Goal: Task Accomplishment & Management: Use online tool/utility

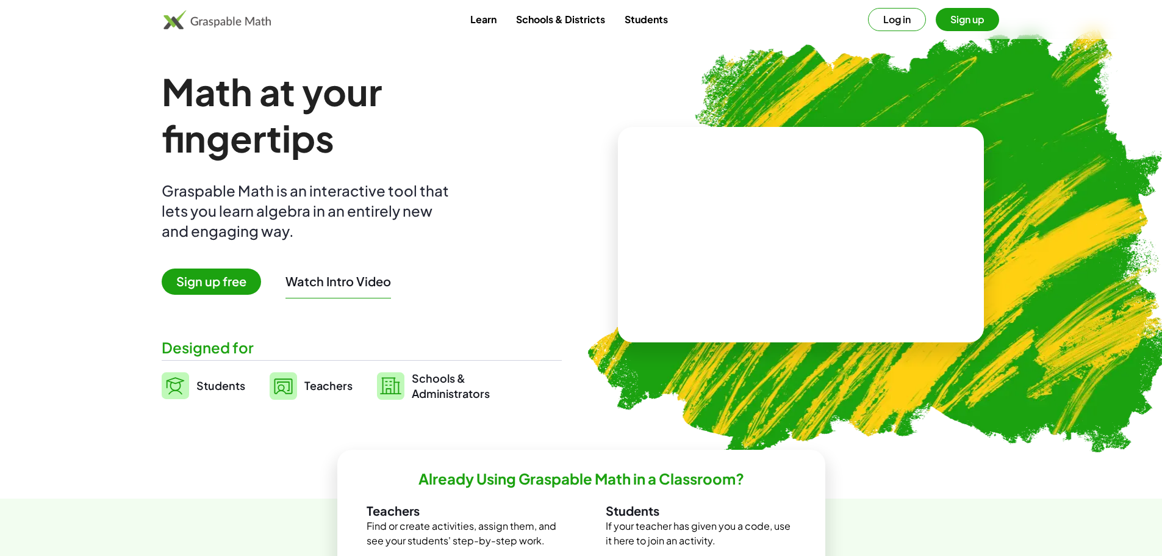
click at [224, 280] on span "Sign up free" at bounding box center [211, 281] width 99 height 26
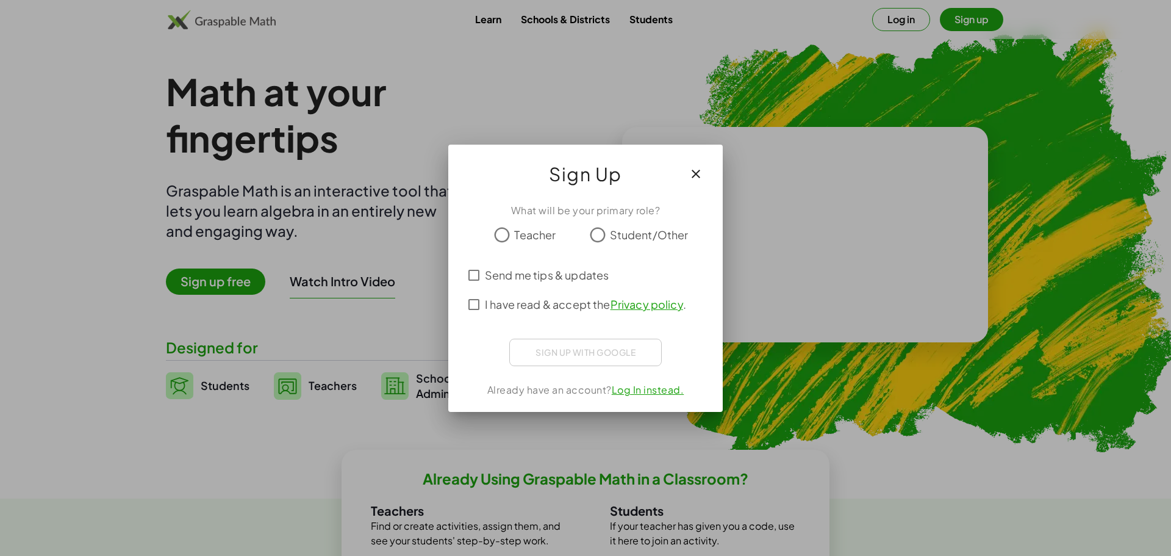
click at [519, 243] on label "Teacher" at bounding box center [534, 235] width 41 height 24
click at [539, 306] on span "I have read & accept the Privacy policy ." at bounding box center [585, 304] width 201 height 16
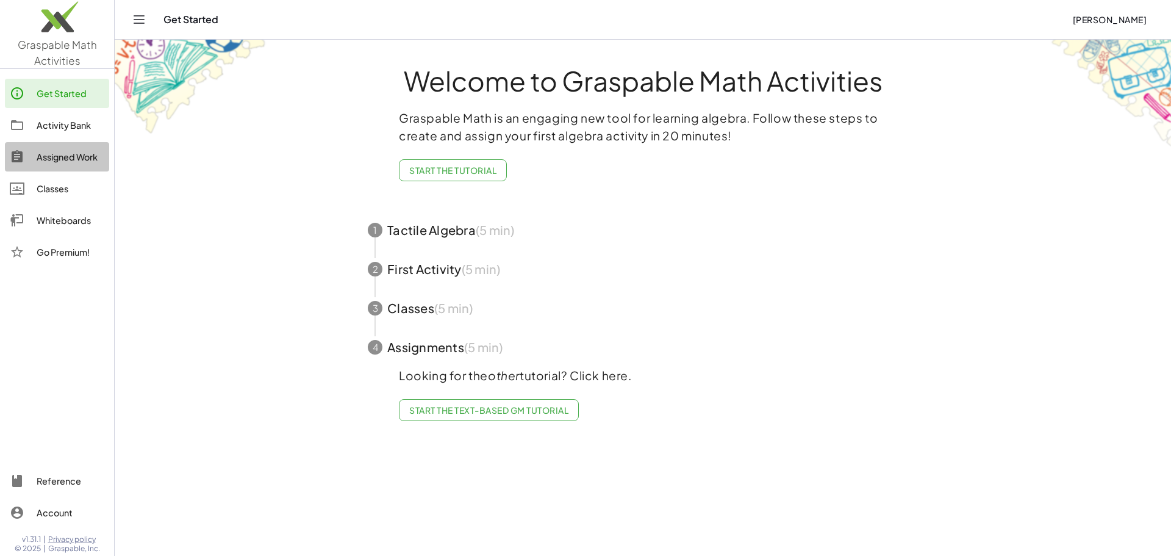
click at [52, 159] on div "Assigned Work" at bounding box center [71, 156] width 68 height 15
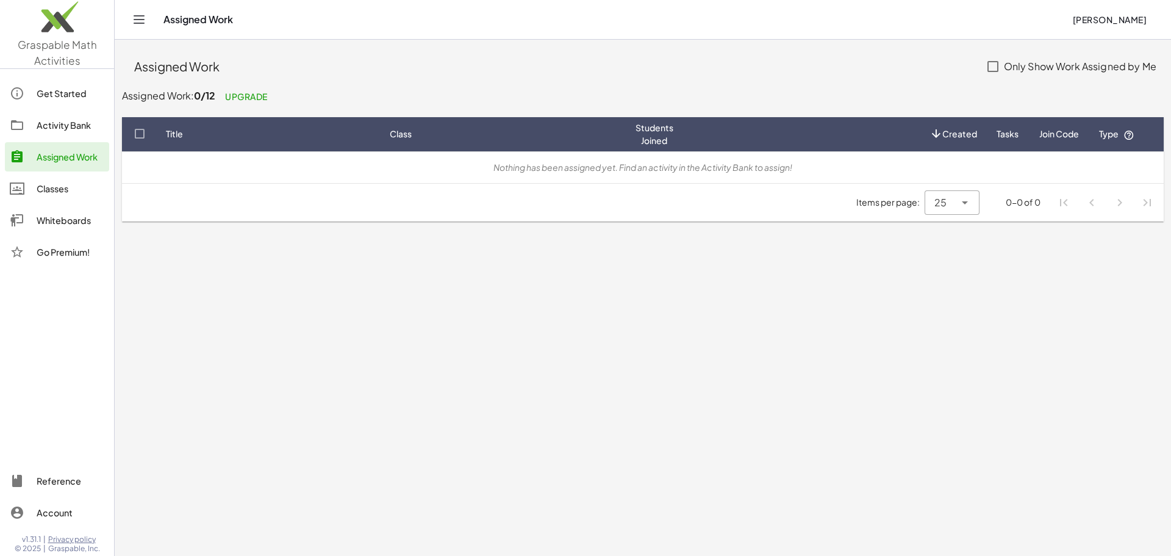
click at [74, 116] on link "Activity Bank" at bounding box center [57, 124] width 104 height 29
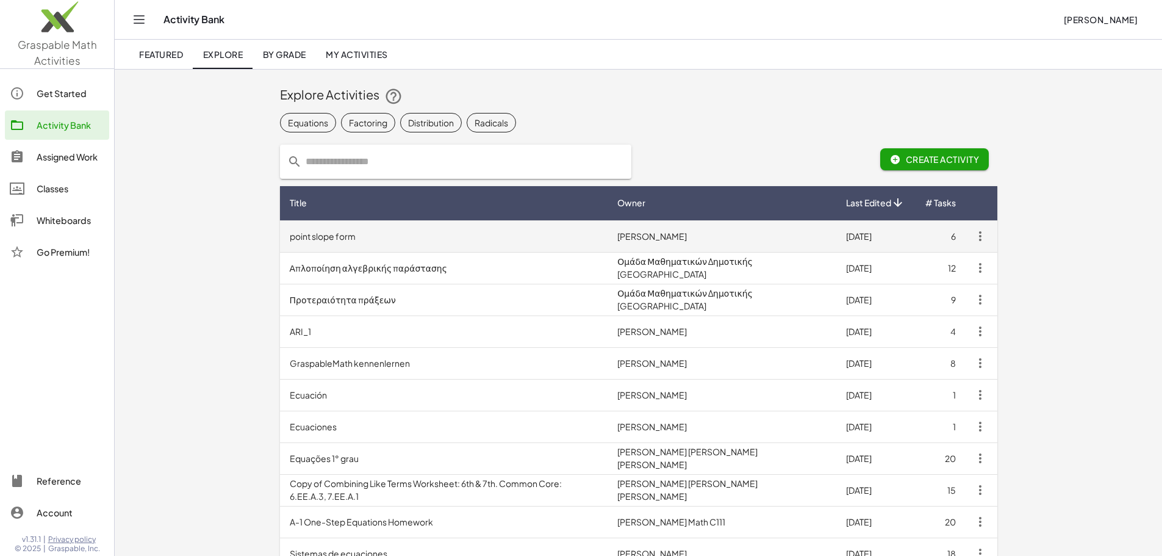
click at [280, 232] on td "point slope form" at bounding box center [444, 236] width 328 height 32
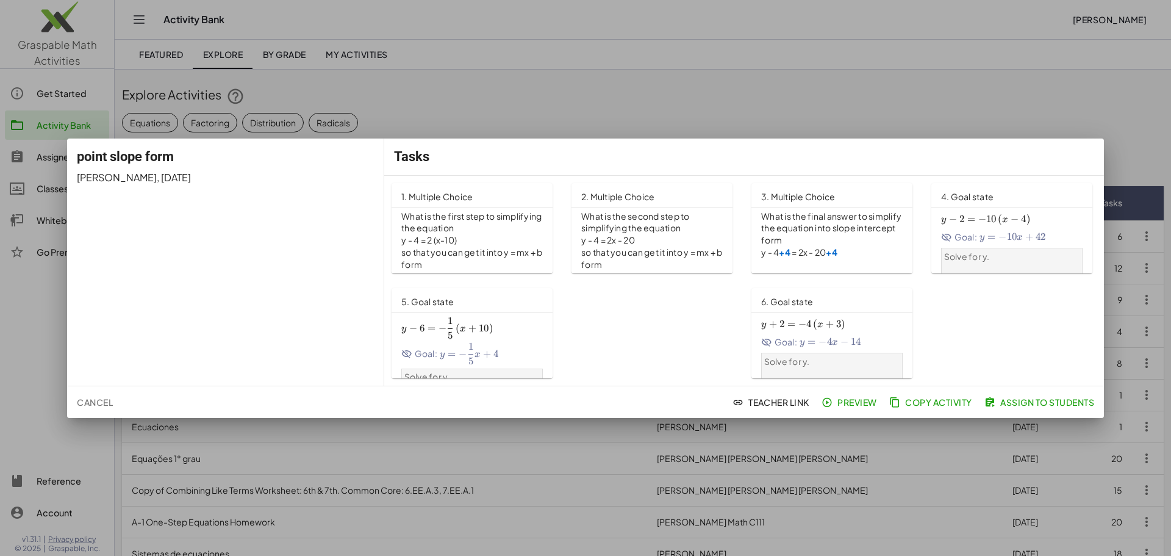
click at [860, 404] on span "Preview" at bounding box center [850, 401] width 53 height 11
click at [1058, 121] on div at bounding box center [585, 278] width 1171 height 556
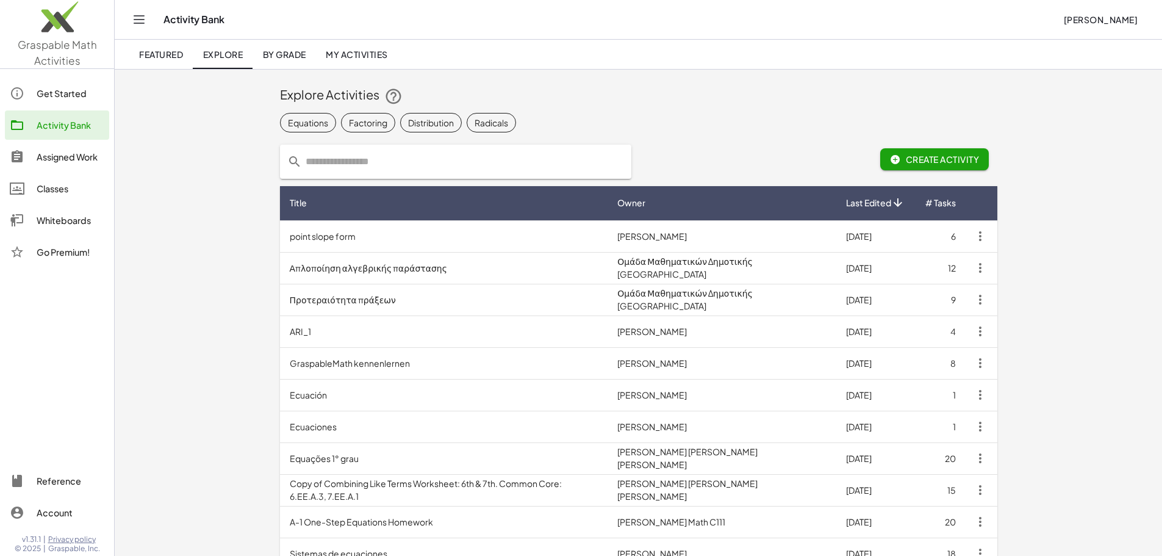
click at [55, 183] on div "Classes" at bounding box center [71, 188] width 68 height 15
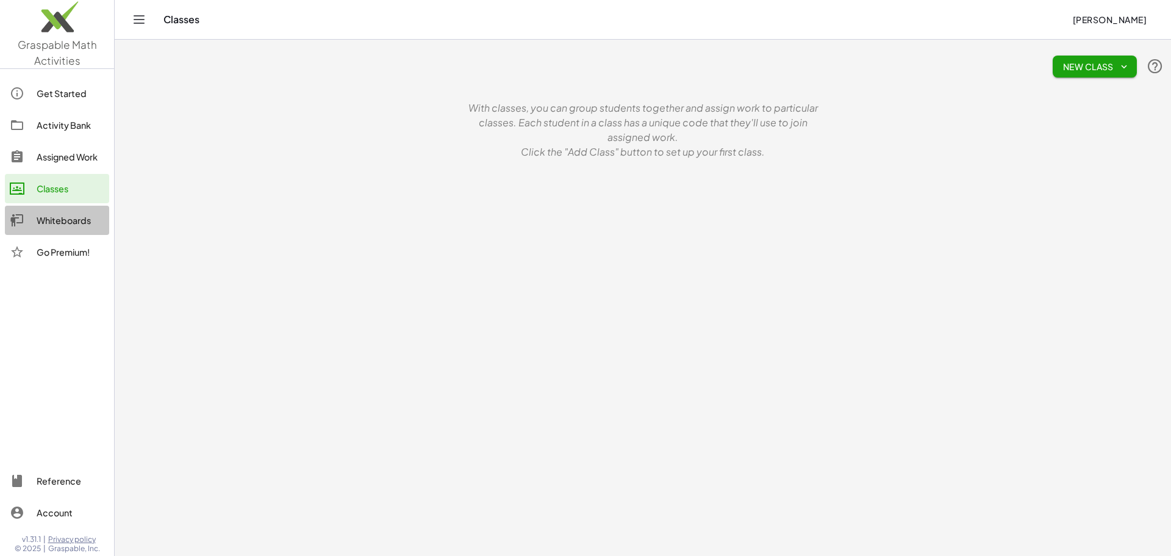
click at [70, 226] on div "Whiteboards" at bounding box center [71, 220] width 68 height 15
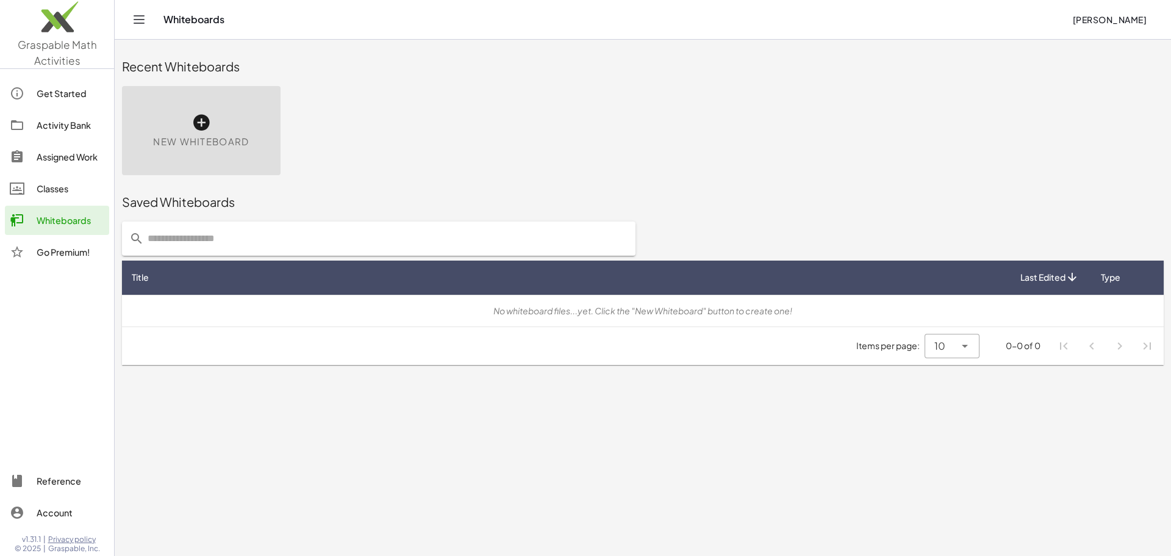
click at [204, 129] on icon at bounding box center [202, 123] width 20 height 20
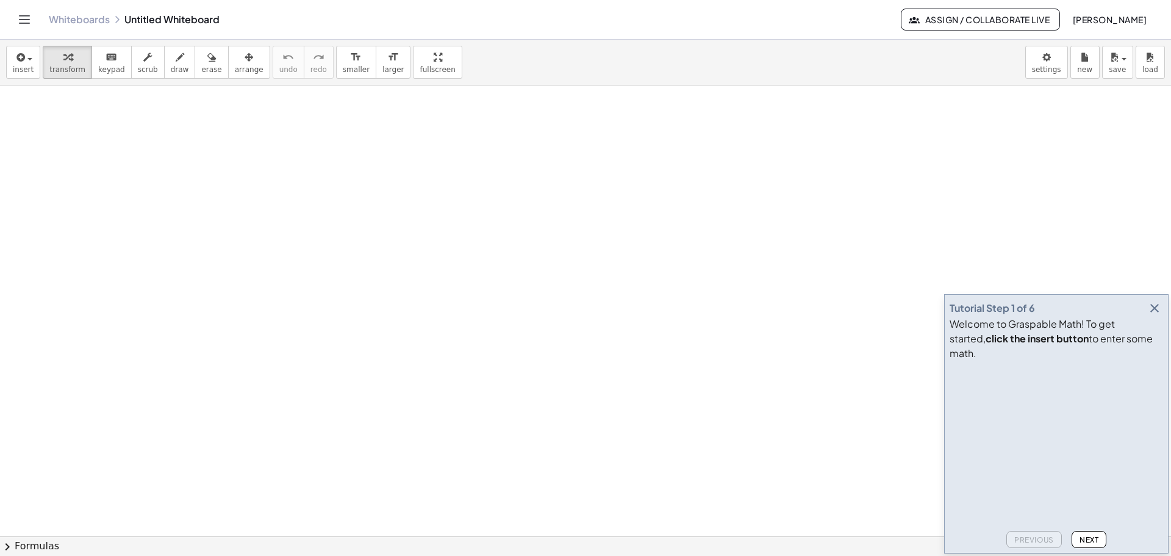
drag, startPoint x: 87, startPoint y: 174, endPoint x: 194, endPoint y: 243, distance: 127.6
click at [194, 243] on div at bounding box center [585, 535] width 1171 height 901
click at [34, 64] on button "insert" at bounding box center [23, 62] width 34 height 33
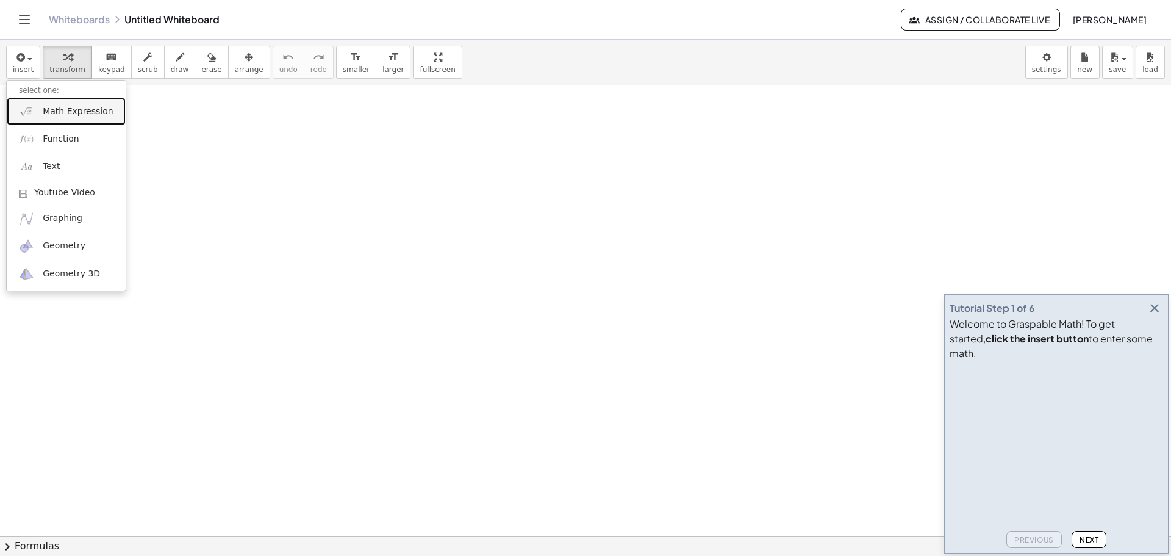
click at [52, 115] on span "Math Expression" at bounding box center [78, 112] width 70 height 12
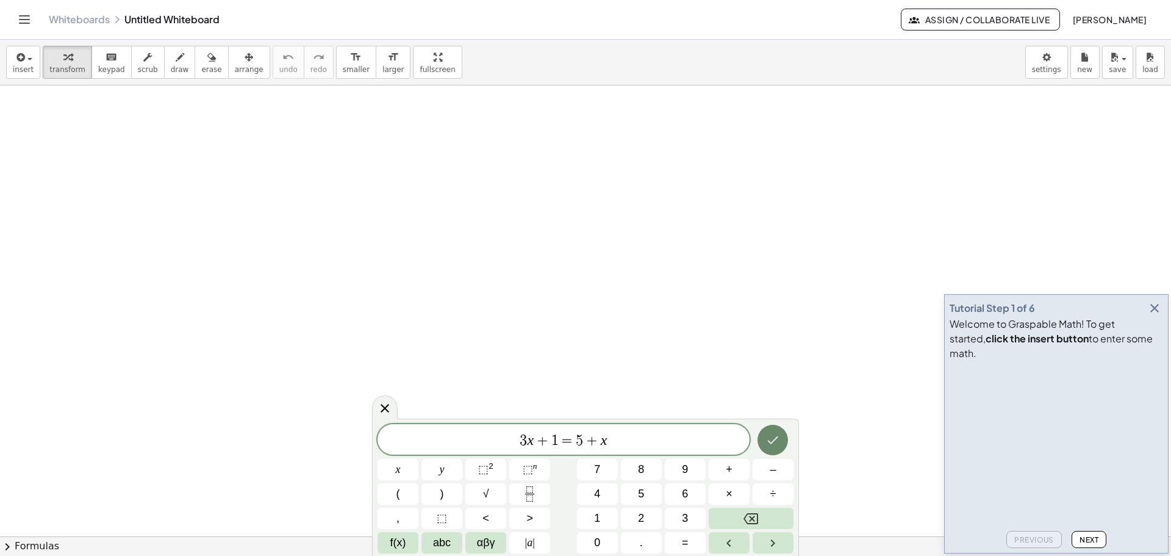
click at [772, 437] on icon "Done" at bounding box center [772, 439] width 15 height 15
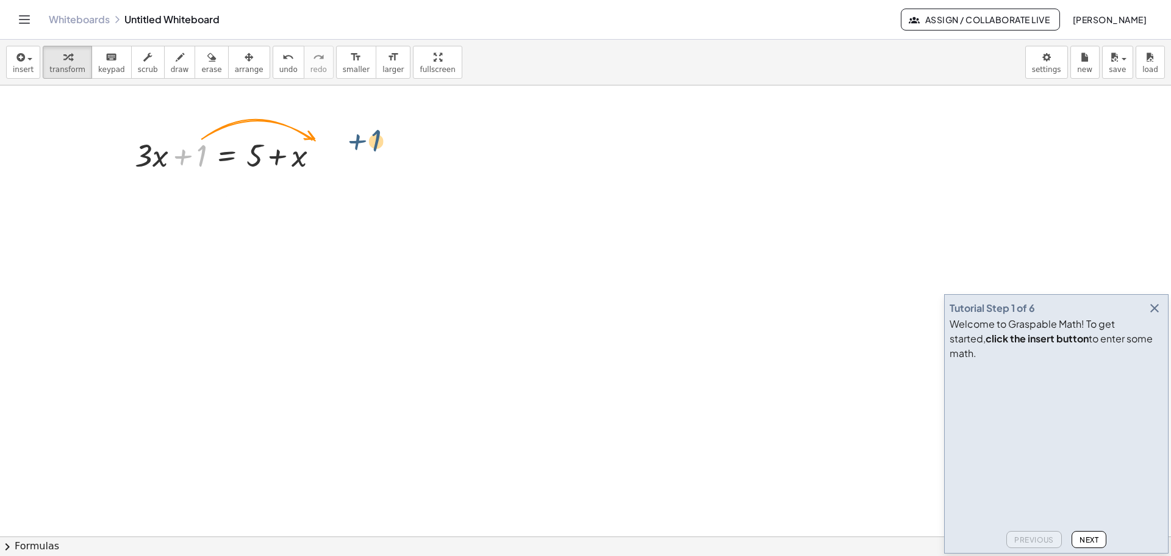
drag, startPoint x: 193, startPoint y: 152, endPoint x: 320, endPoint y: 153, distance: 126.9
click at [325, 153] on div at bounding box center [232, 154] width 206 height 41
click at [318, 153] on div at bounding box center [232, 154] width 206 height 41
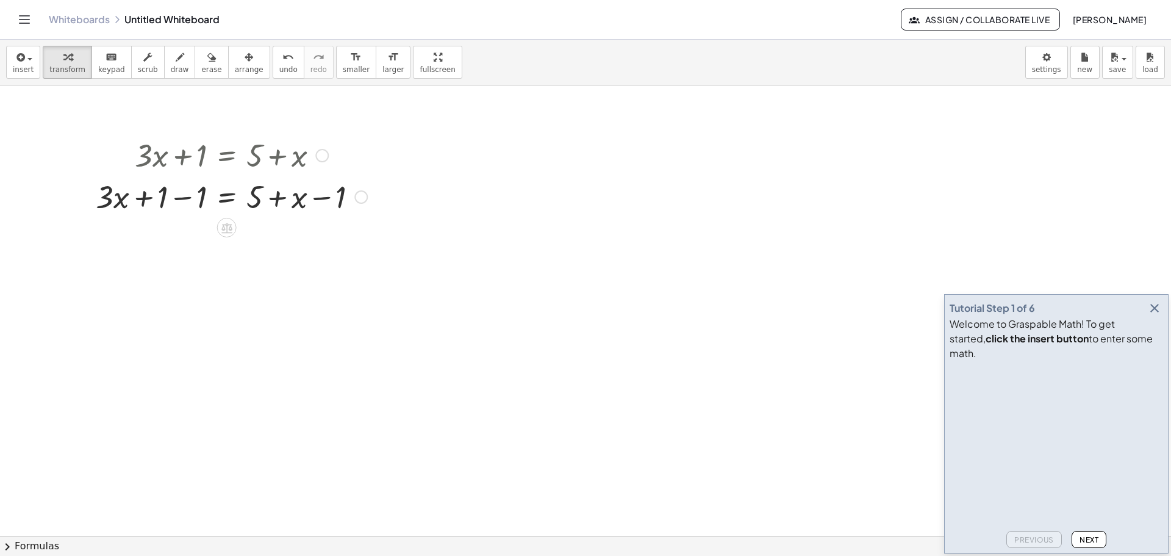
drag, startPoint x: 299, startPoint y: 202, endPoint x: 181, endPoint y: 219, distance: 118.9
click at [190, 221] on div "+ · 3 · x + 1 = + 5 + x + · 3 · x = + 5 + x + 1 − 1 − 1" at bounding box center [585, 535] width 1171 height 901
drag, startPoint x: 181, startPoint y: 219, endPoint x: 121, endPoint y: 215, distance: 60.5
click at [121, 215] on div "+ · 3 · x + 1 = + 5 + x + x + · 3 · x = + 5 + x + 1 − 1 − 1 − x + x − x + · 3 ·…" at bounding box center [585, 535] width 1171 height 901
drag, startPoint x: 343, startPoint y: 202, endPoint x: 304, endPoint y: 203, distance: 39.7
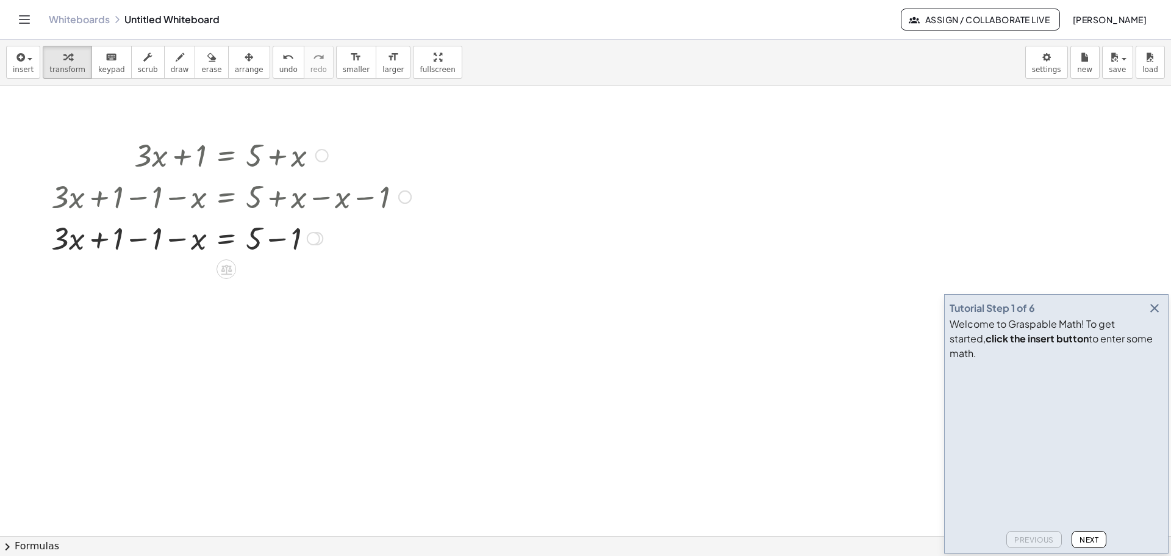
drag, startPoint x: 261, startPoint y: 198, endPoint x: 282, endPoint y: 203, distance: 21.3
click at [282, 203] on div at bounding box center [231, 195] width 372 height 41
drag, startPoint x: 199, startPoint y: 277, endPoint x: 57, endPoint y: 277, distance: 142.1
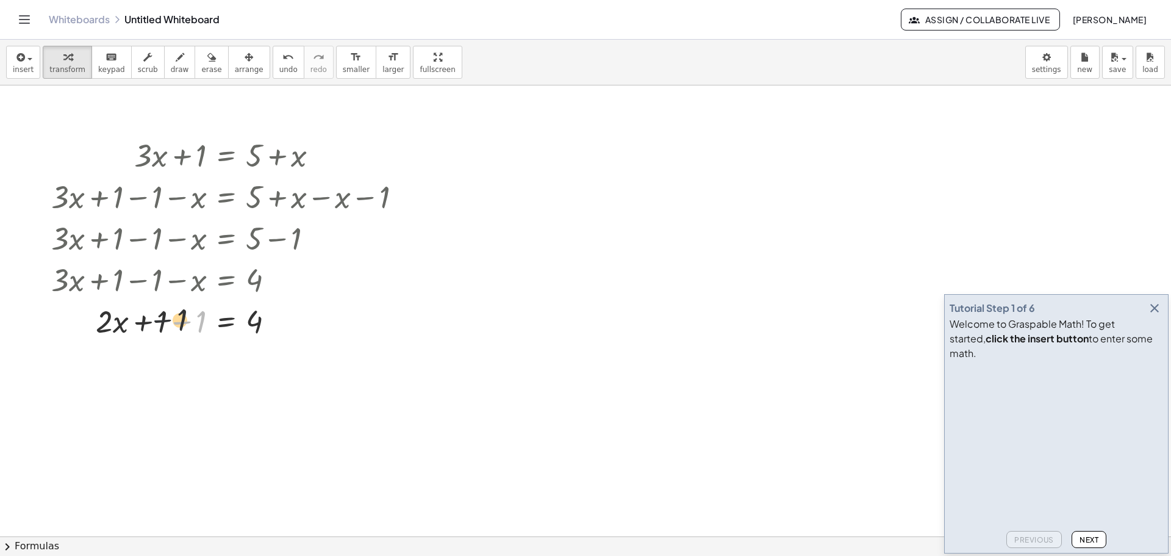
drag, startPoint x: 195, startPoint y: 320, endPoint x: 170, endPoint y: 317, distance: 25.2
click at [170, 317] on div at bounding box center [231, 319] width 372 height 41
drag, startPoint x: 215, startPoint y: 319, endPoint x: 187, endPoint y: 318, distance: 27.5
click at [187, 318] on div at bounding box center [231, 319] width 372 height 41
drag, startPoint x: 162, startPoint y: 317, endPoint x: 197, endPoint y: 327, distance: 36.3
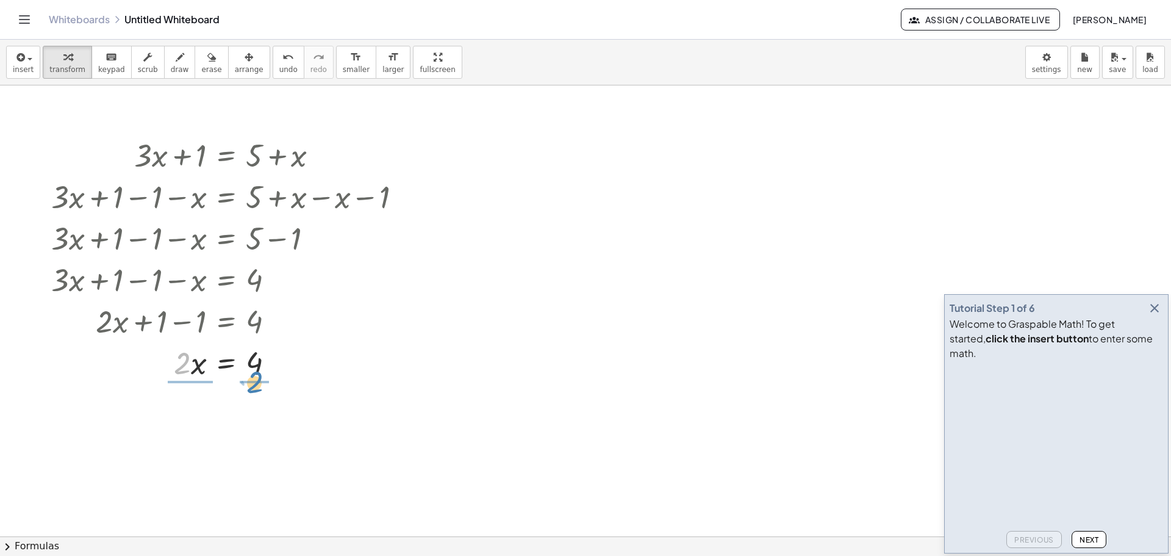
drag, startPoint x: 184, startPoint y: 360, endPoint x: 261, endPoint y: 376, distance: 79.2
click at [261, 376] on div at bounding box center [231, 361] width 372 height 41
drag, startPoint x: 184, startPoint y: 407, endPoint x: 188, endPoint y: 433, distance: 26.6
drag, startPoint x: 288, startPoint y: 479, endPoint x: 274, endPoint y: 476, distance: 14.4
click at [274, 476] on div at bounding box center [231, 473] width 372 height 61
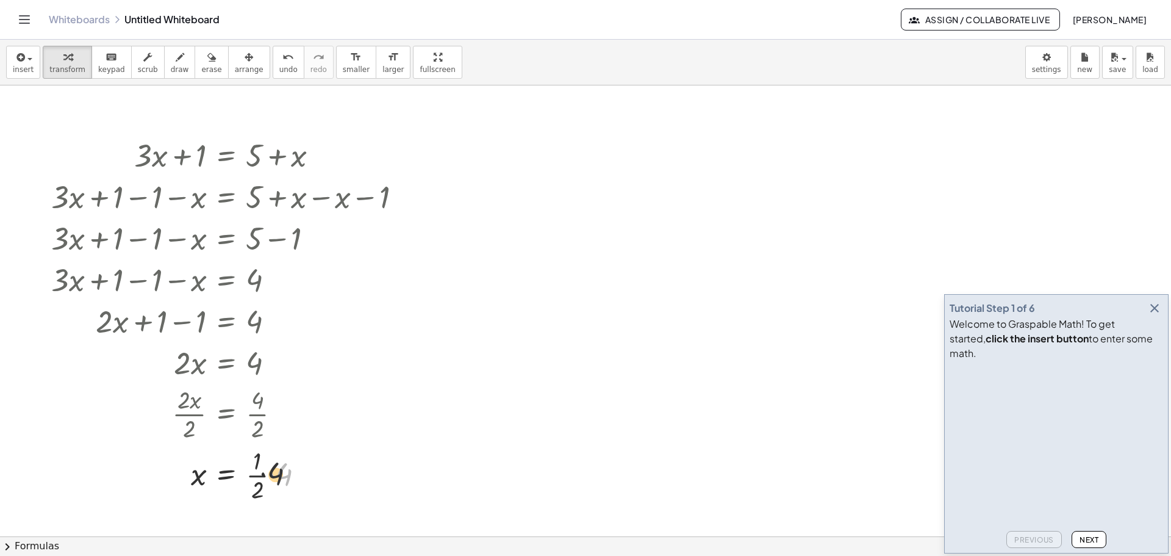
drag, startPoint x: 285, startPoint y: 476, endPoint x: 259, endPoint y: 476, distance: 26.2
click at [259, 476] on div at bounding box center [231, 473] width 372 height 61
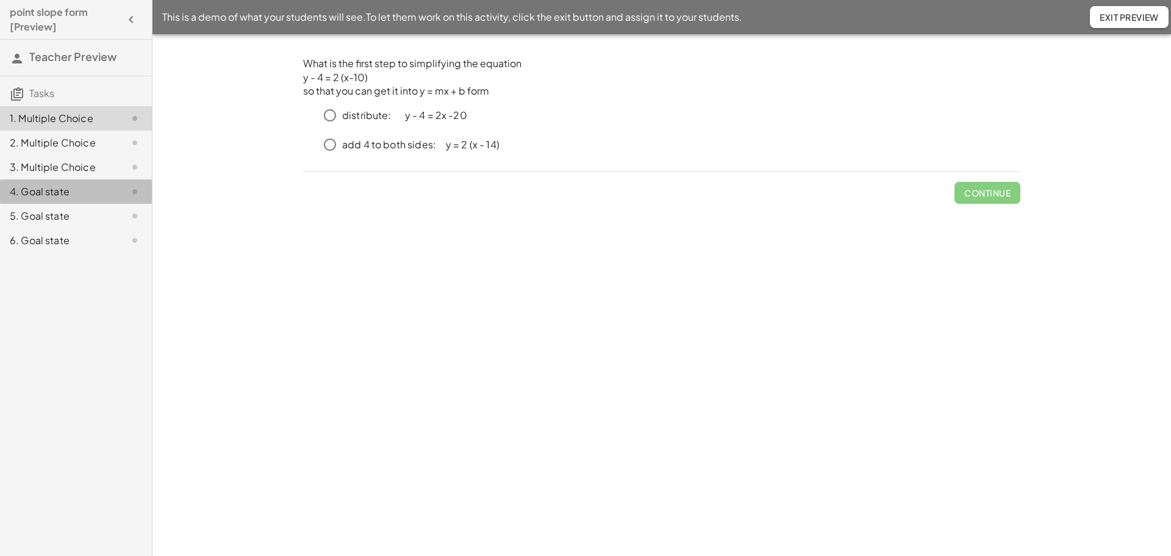
click at [41, 189] on div "4. Goal state" at bounding box center [59, 191] width 98 height 15
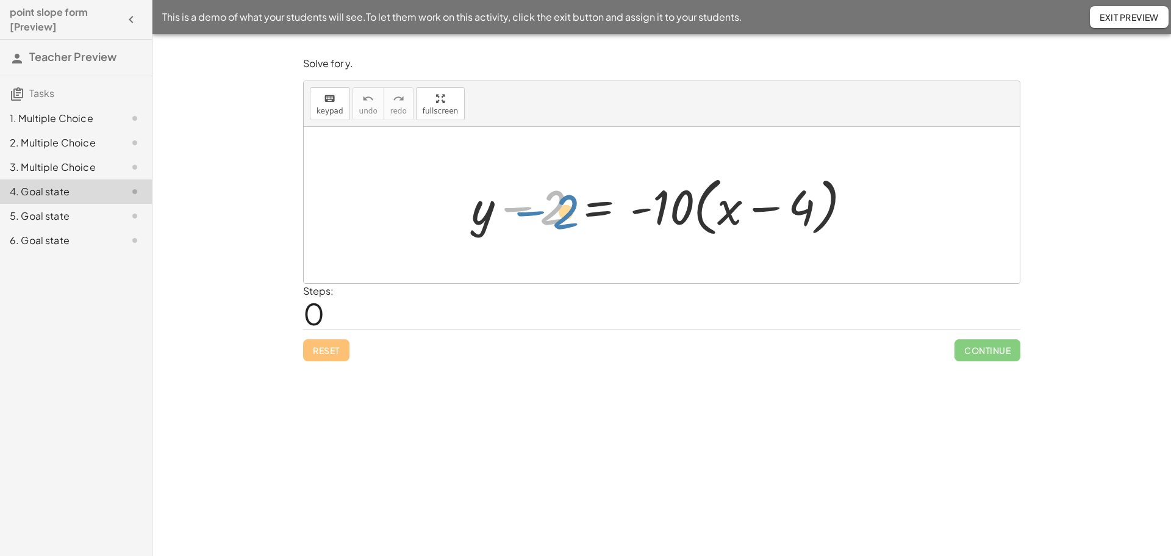
drag, startPoint x: 546, startPoint y: 214, endPoint x: 557, endPoint y: 218, distance: 11.8
click at [553, 218] on div at bounding box center [665, 205] width 401 height 70
drag, startPoint x: 662, startPoint y: 218, endPoint x: 737, endPoint y: 212, distance: 75.9
click at [737, 212] on div at bounding box center [665, 205] width 401 height 70
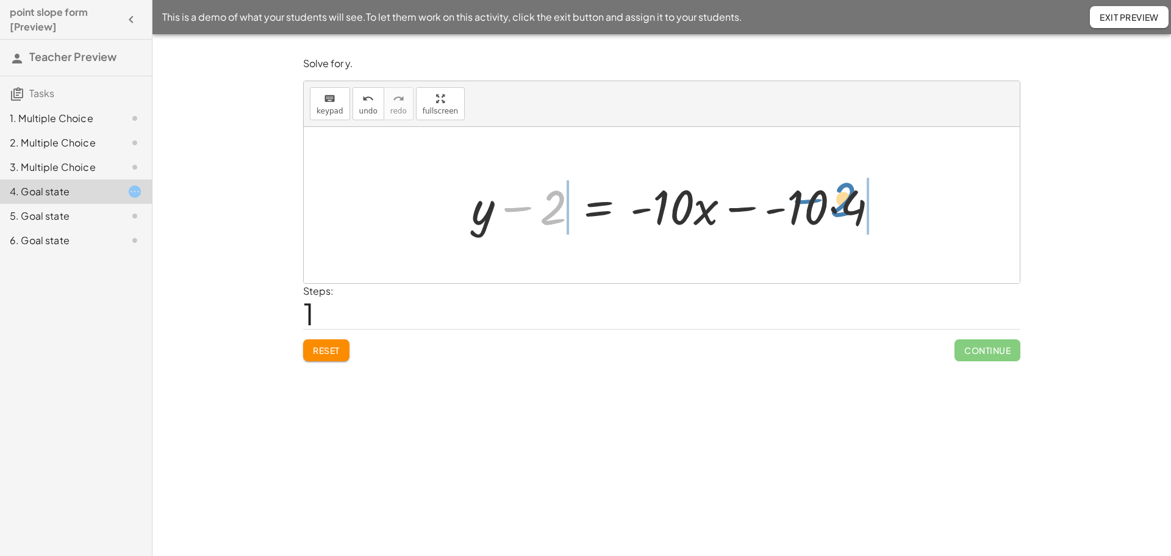
drag, startPoint x: 550, startPoint y: 212, endPoint x: 839, endPoint y: 204, distance: 289.2
click at [839, 204] on div at bounding box center [679, 205] width 429 height 63
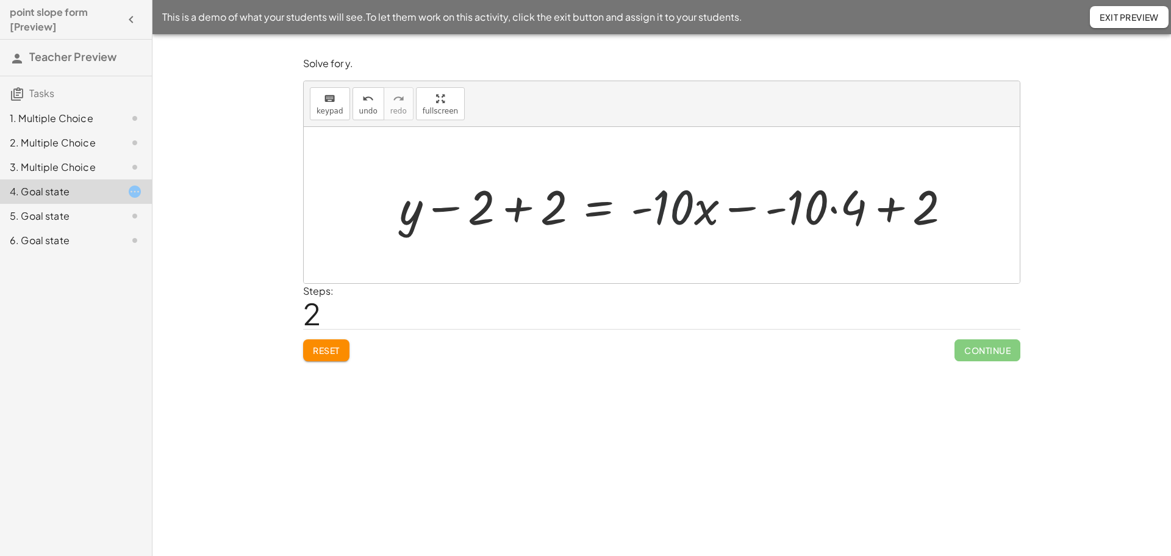
click at [686, 207] on div at bounding box center [679, 205] width 573 height 63
drag, startPoint x: 804, startPoint y: 211, endPoint x: 883, endPoint y: 213, distance: 78.7
click at [868, 213] on div at bounding box center [665, 205] width 545 height 63
click at [876, 213] on div at bounding box center [665, 205] width 545 height 63
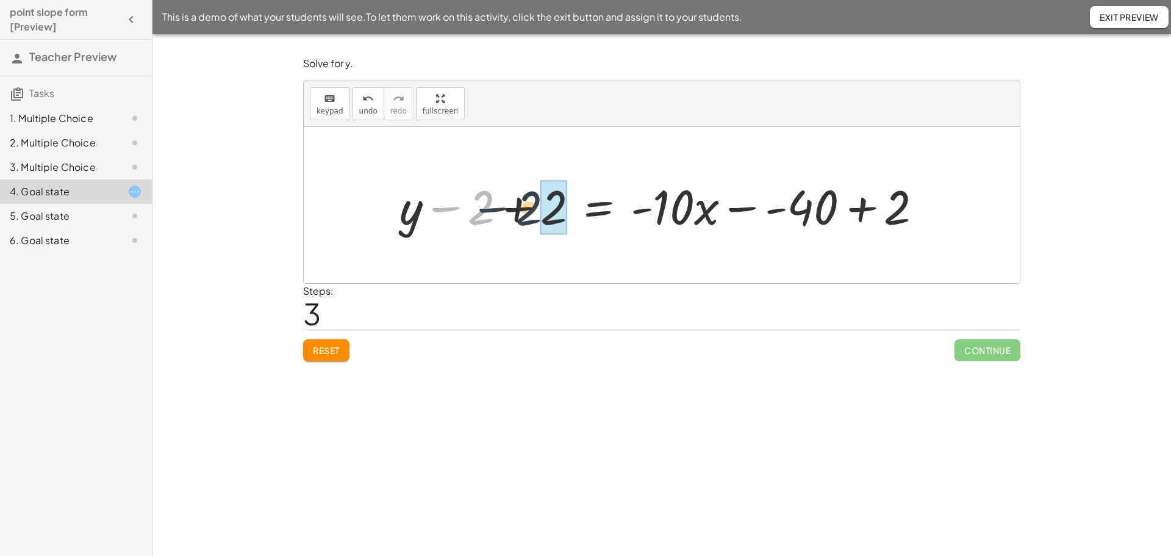
drag, startPoint x: 484, startPoint y: 210, endPoint x: 534, endPoint y: 212, distance: 50.0
click at [534, 212] on div at bounding box center [665, 205] width 545 height 63
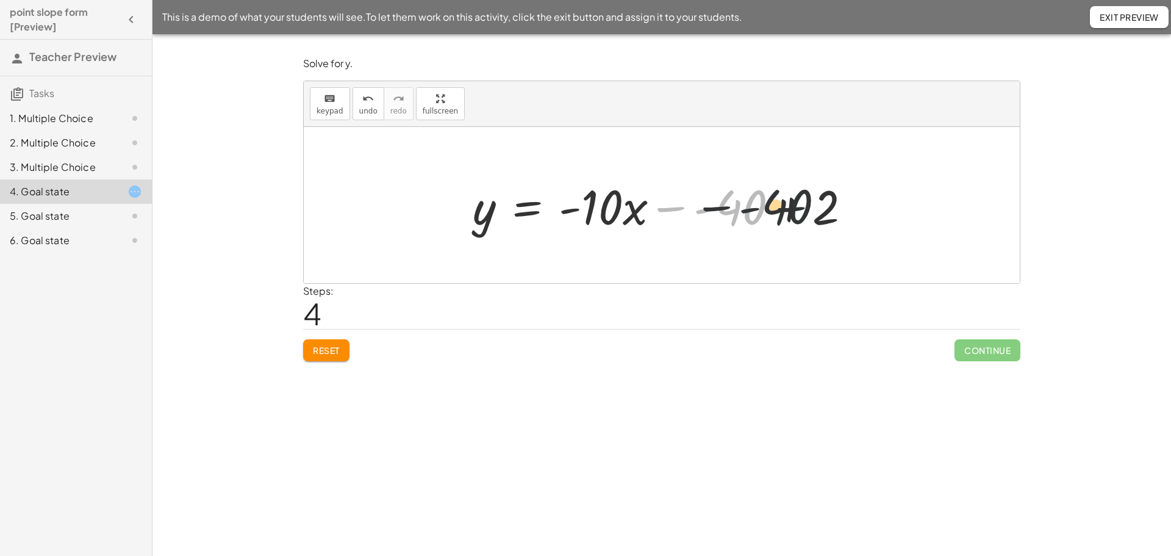
drag, startPoint x: 754, startPoint y: 210, endPoint x: 798, endPoint y: 206, distance: 44.7
click at [799, 206] on div at bounding box center [667, 205] width 400 height 63
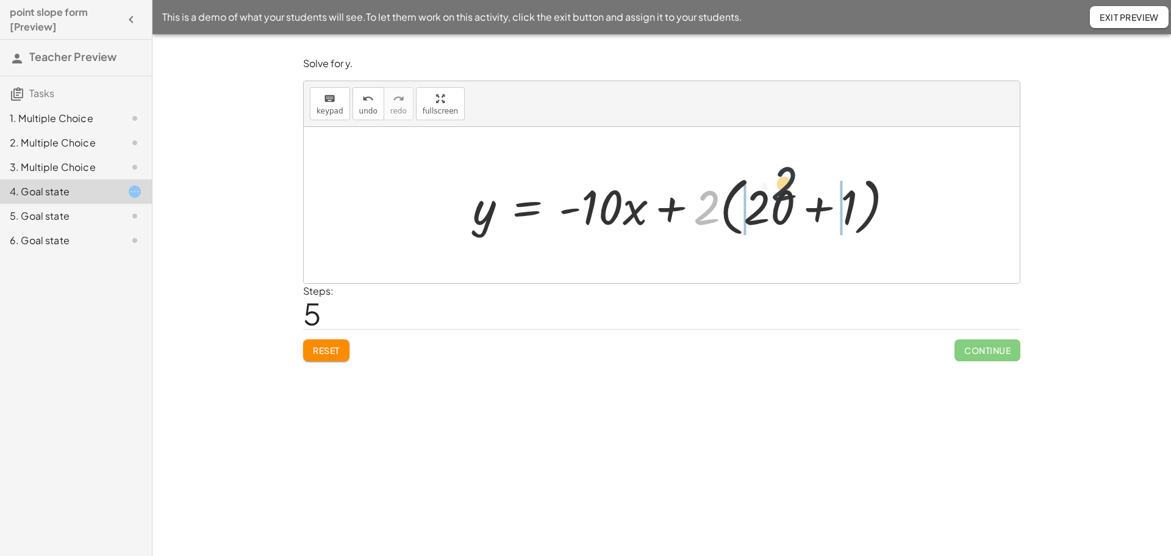
drag, startPoint x: 703, startPoint y: 213, endPoint x: 789, endPoint y: 199, distance: 87.2
click at [789, 199] on div at bounding box center [688, 205] width 443 height 70
drag, startPoint x: 706, startPoint y: 221, endPoint x: 758, endPoint y: 221, distance: 52.5
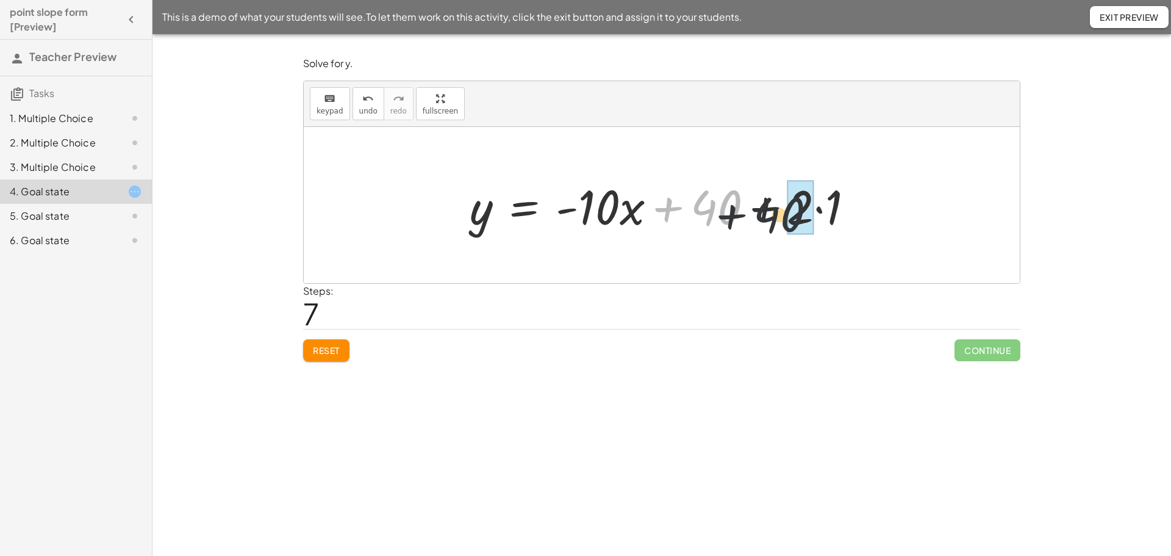
drag, startPoint x: 720, startPoint y: 212, endPoint x: 794, endPoint y: 221, distance: 73.8
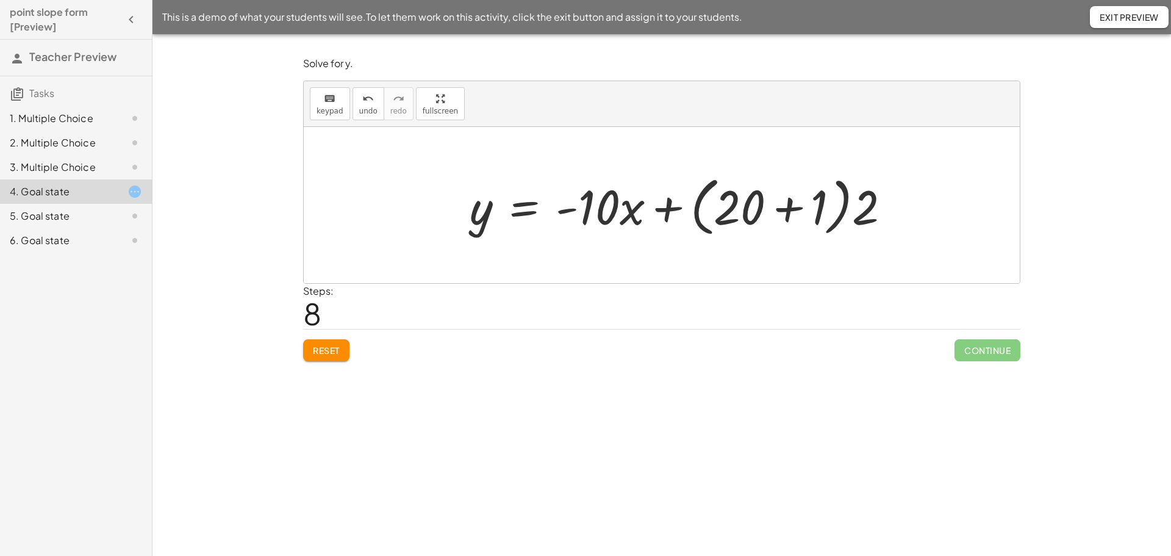
drag, startPoint x: 866, startPoint y: 206, endPoint x: 773, endPoint y: 213, distance: 93.6
click at [775, 213] on div at bounding box center [685, 205] width 443 height 70
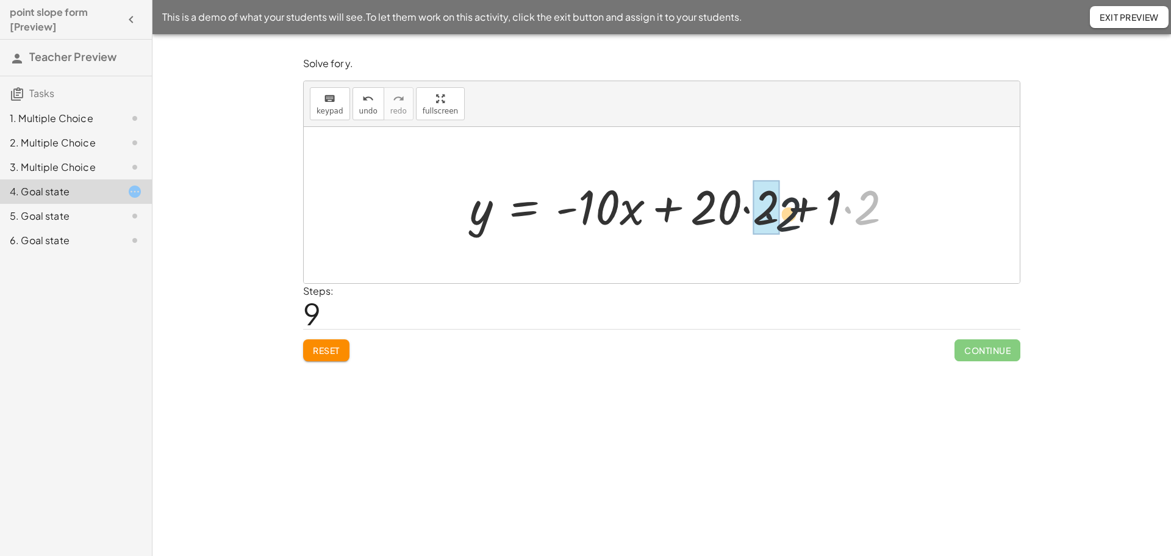
drag, startPoint x: 881, startPoint y: 214, endPoint x: 758, endPoint y: 223, distance: 122.9
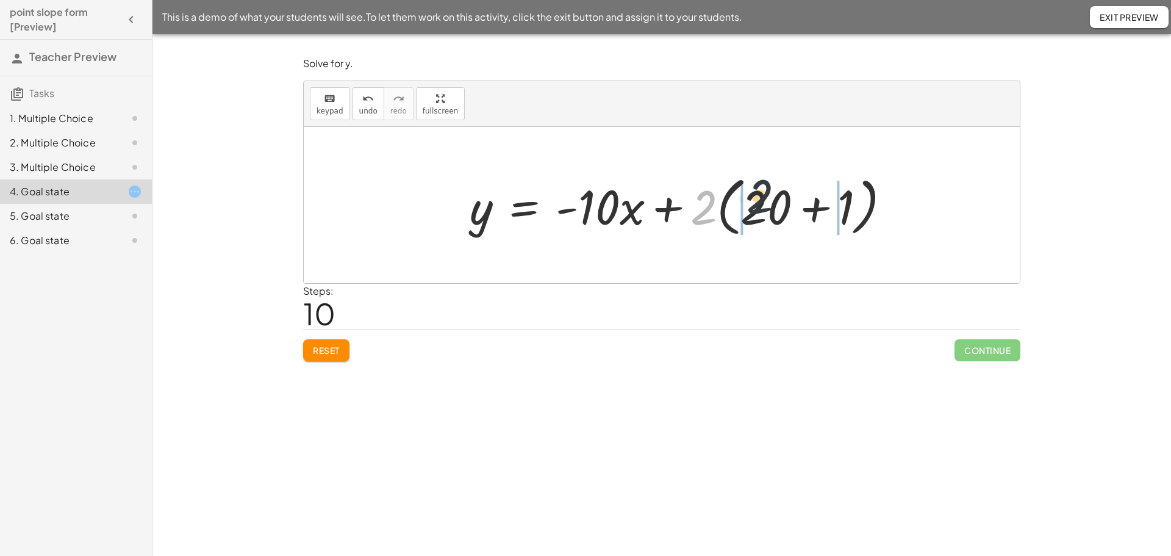
drag, startPoint x: 708, startPoint y: 220, endPoint x: 771, endPoint y: 215, distance: 63.6
click at [771, 213] on div at bounding box center [685, 205] width 443 height 70
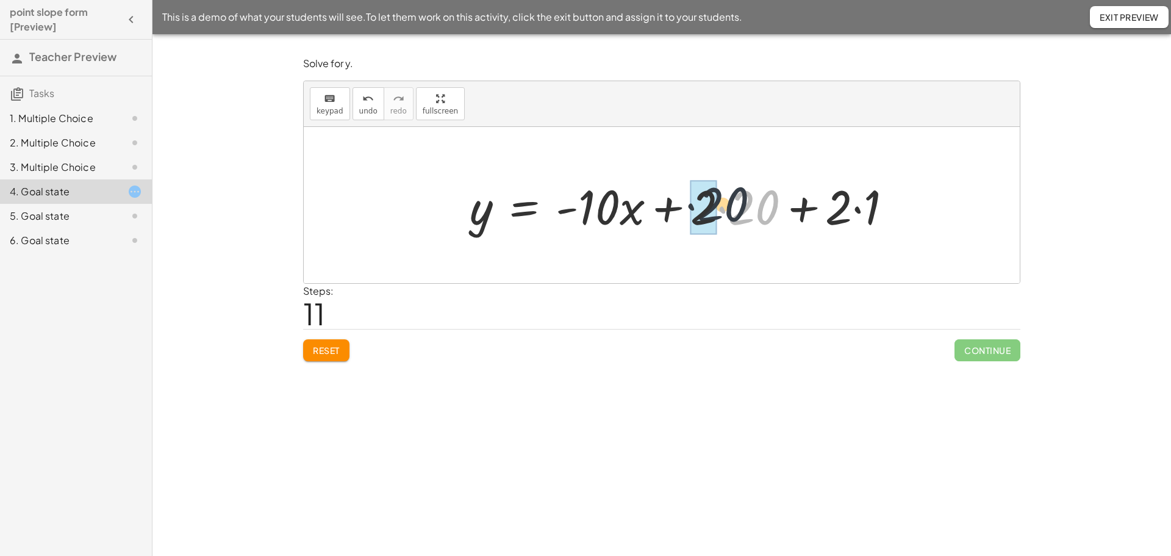
drag, startPoint x: 748, startPoint y: 214, endPoint x: 714, endPoint y: 211, distance: 34.9
click at [714, 211] on div at bounding box center [686, 205] width 445 height 63
drag, startPoint x: 806, startPoint y: 206, endPoint x: 824, endPoint y: 205, distance: 17.7
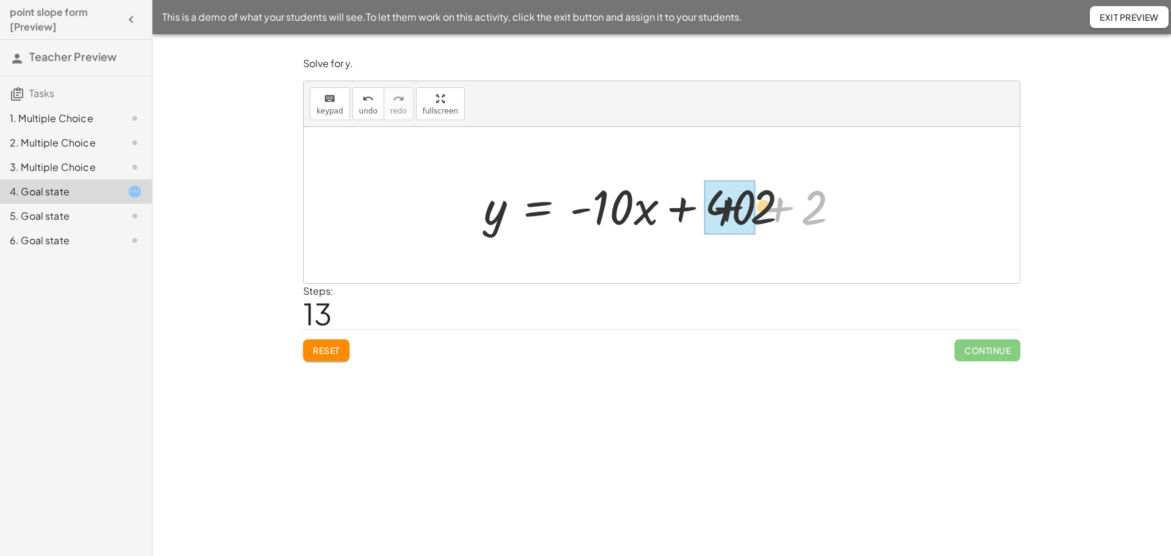
drag, startPoint x: 768, startPoint y: 208, endPoint x: 738, endPoint y: 208, distance: 30.5
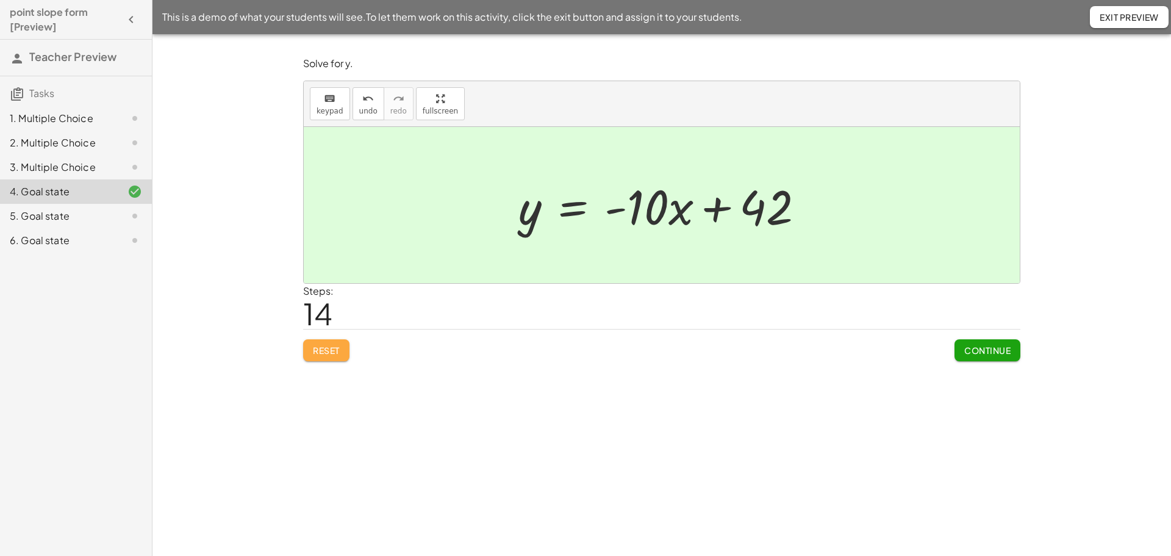
click at [332, 346] on span "Reset" at bounding box center [326, 350] width 27 height 11
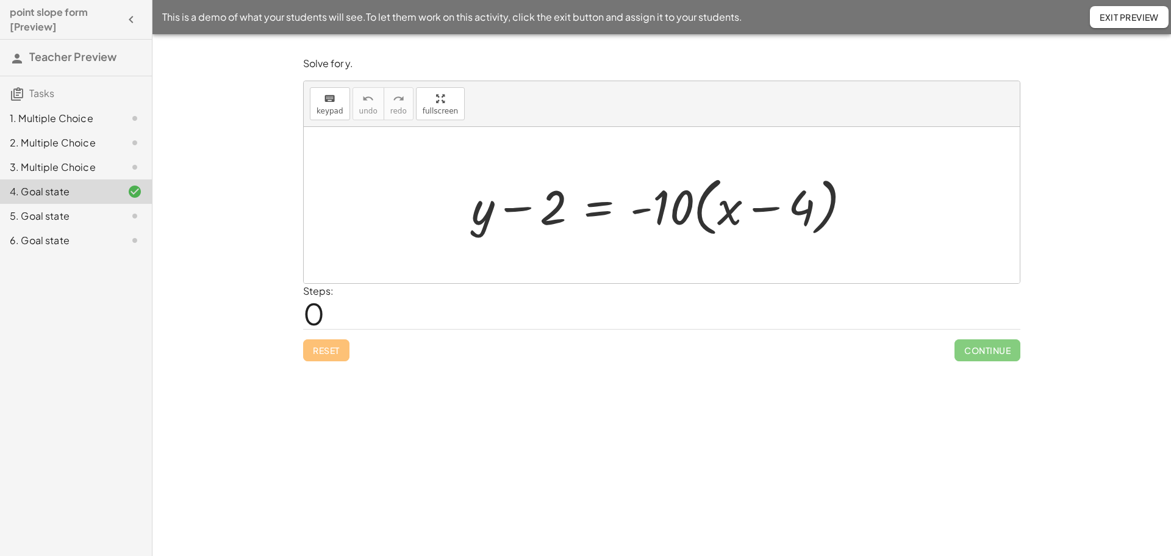
drag, startPoint x: 674, startPoint y: 214, endPoint x: 725, endPoint y: 218, distance: 51.4
click at [725, 218] on div at bounding box center [665, 205] width 401 height 70
drag, startPoint x: 817, startPoint y: 206, endPoint x: 848, endPoint y: 206, distance: 31.7
click at [848, 206] on div at bounding box center [679, 205] width 429 height 63
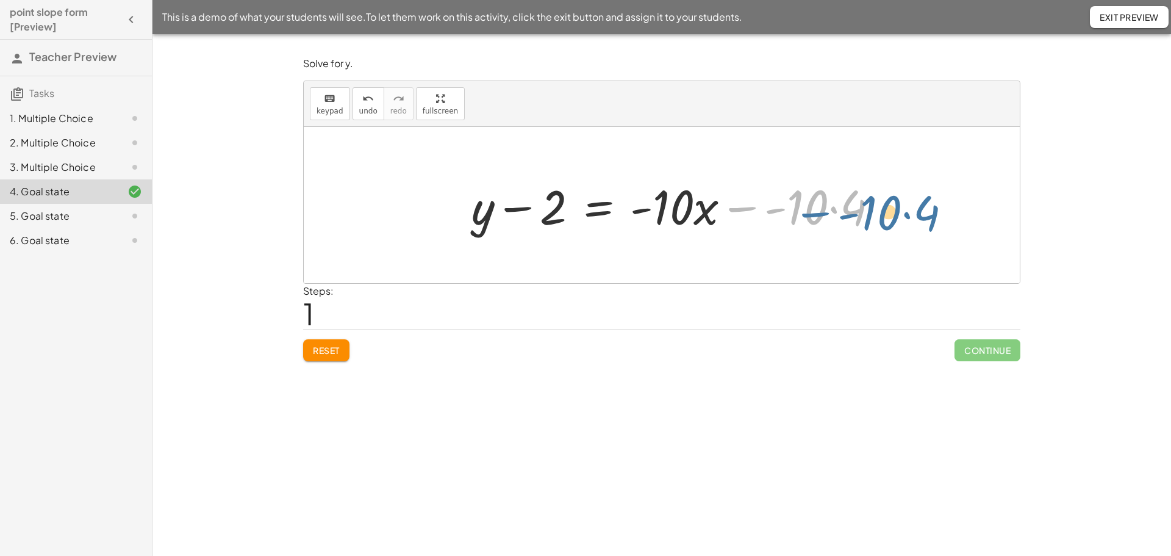
drag, startPoint x: 726, startPoint y: 207, endPoint x: 738, endPoint y: 212, distance: 13.1
click at [738, 212] on div at bounding box center [679, 205] width 429 height 63
drag, startPoint x: 853, startPoint y: 207, endPoint x: 801, endPoint y: 207, distance: 51.8
drag, startPoint x: 806, startPoint y: 211, endPoint x: 818, endPoint y: 213, distance: 11.7
click at [818, 213] on div at bounding box center [667, 205] width 400 height 63
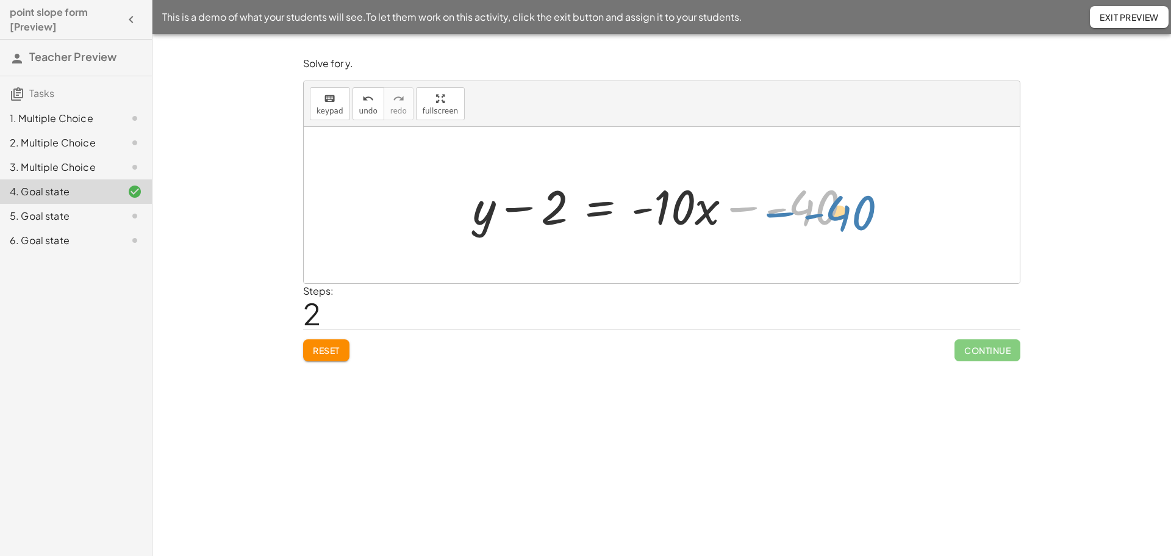
drag, startPoint x: 736, startPoint y: 208, endPoint x: 767, endPoint y: 211, distance: 31.3
click at [768, 211] on div at bounding box center [667, 205] width 400 height 63
drag, startPoint x: 564, startPoint y: 212, endPoint x: 802, endPoint y: 211, distance: 238.5
click at [802, 211] on div at bounding box center [667, 205] width 400 height 63
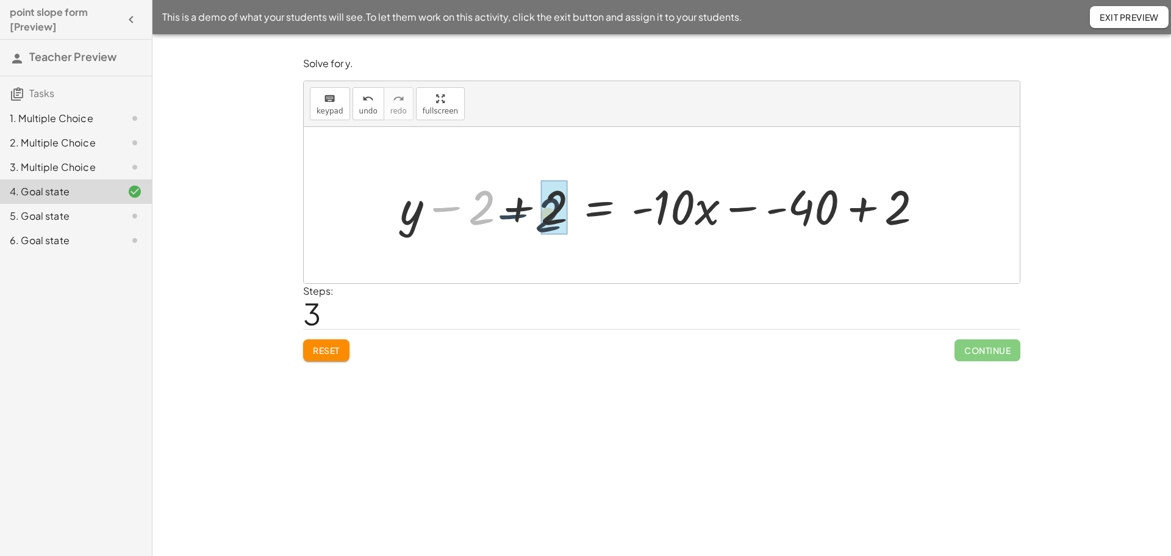
drag, startPoint x: 459, startPoint y: 210, endPoint x: 545, endPoint y: 218, distance: 86.4
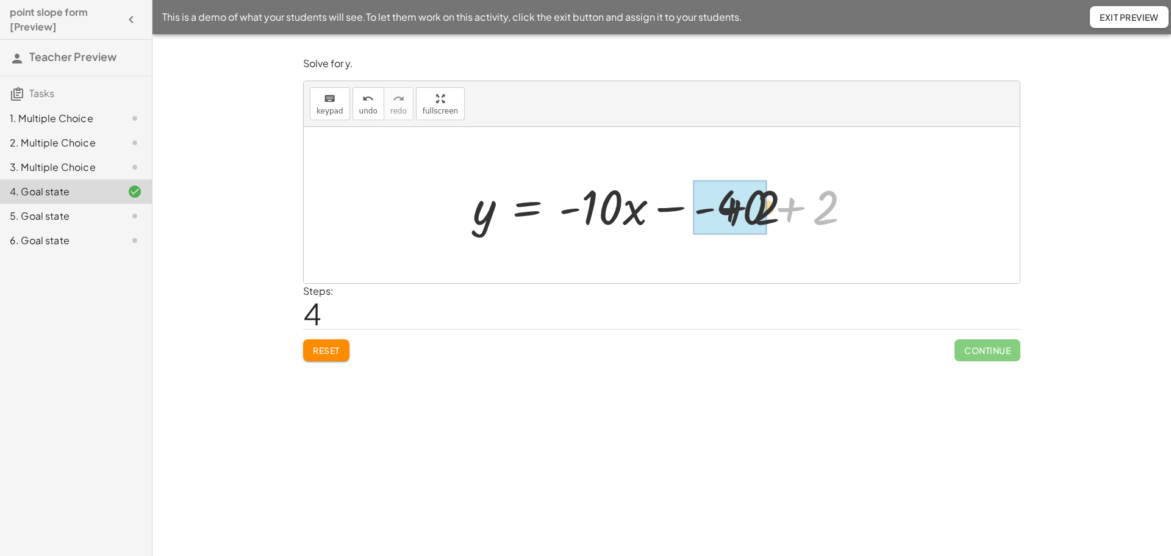
drag, startPoint x: 829, startPoint y: 213, endPoint x: 739, endPoint y: 213, distance: 89.7
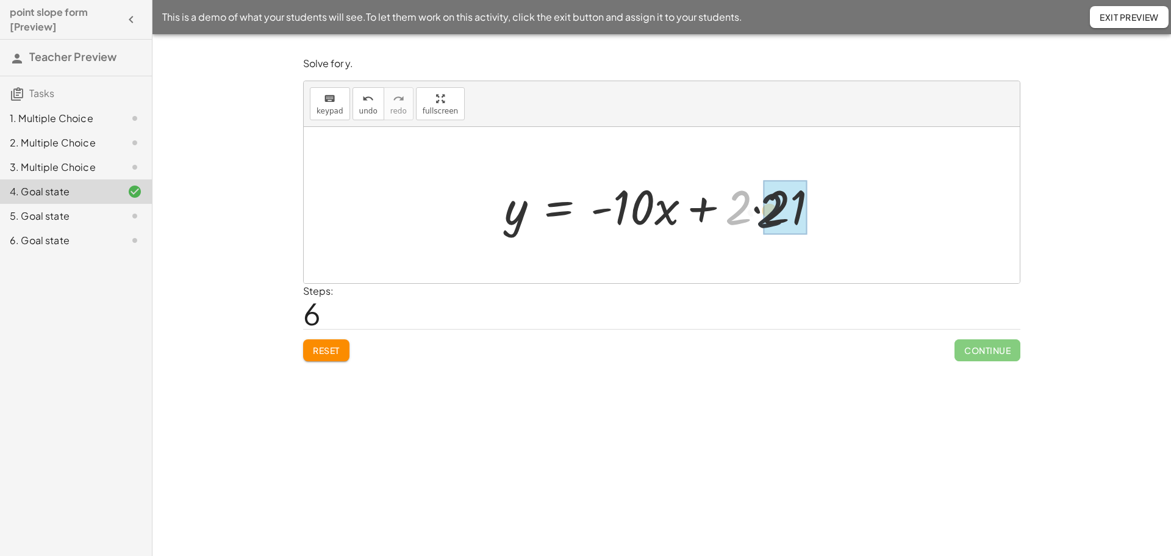
drag, startPoint x: 742, startPoint y: 212, endPoint x: 777, endPoint y: 215, distance: 35.5
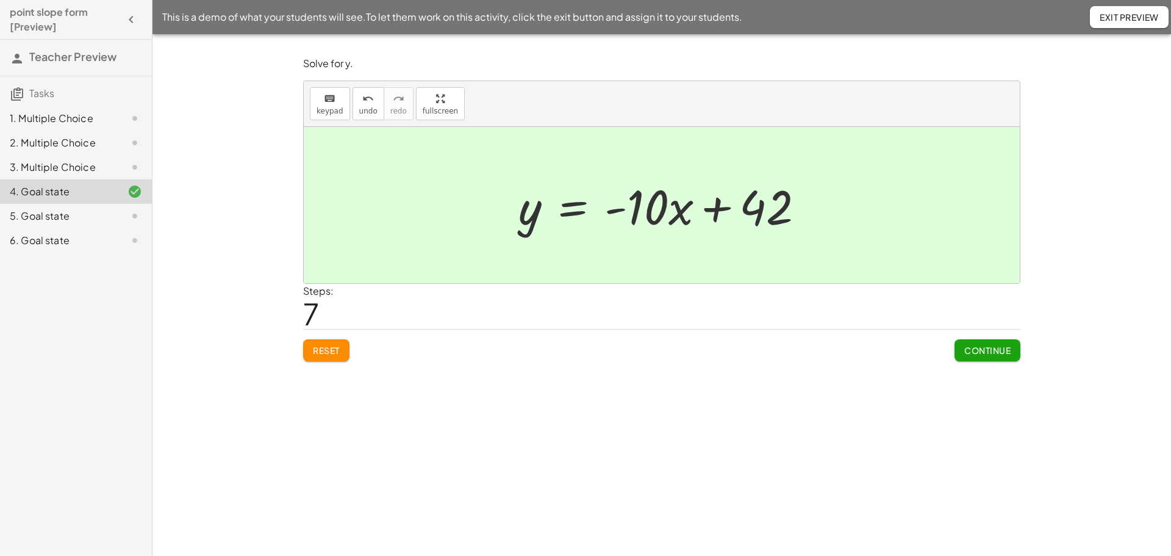
click at [72, 211] on div "5. Goal state" at bounding box center [59, 216] width 98 height 15
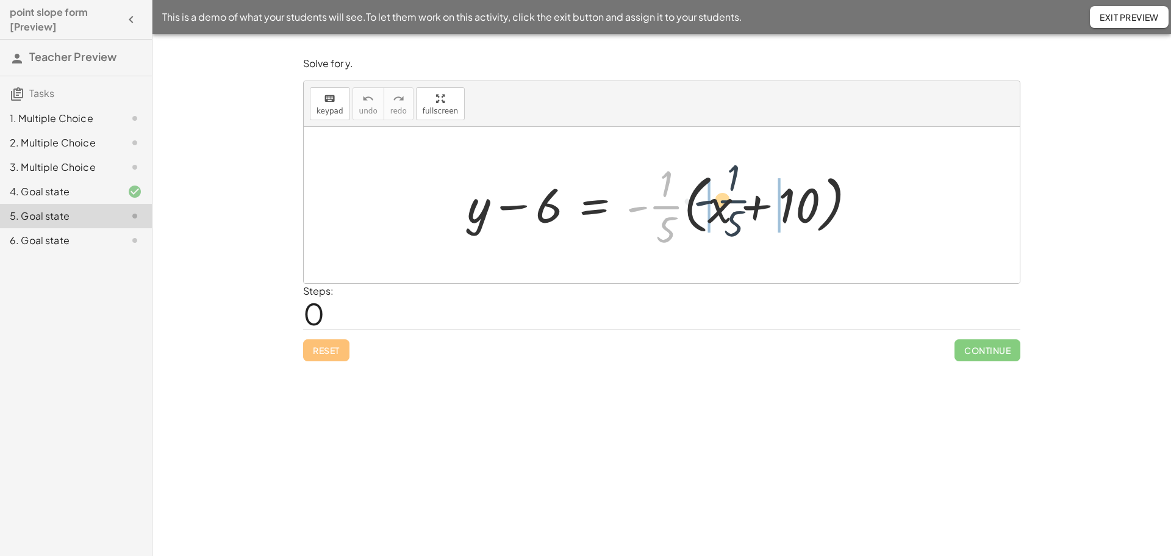
drag, startPoint x: 675, startPoint y: 213, endPoint x: 750, endPoint y: 209, distance: 75.1
click at [750, 209] on div at bounding box center [666, 205] width 410 height 94
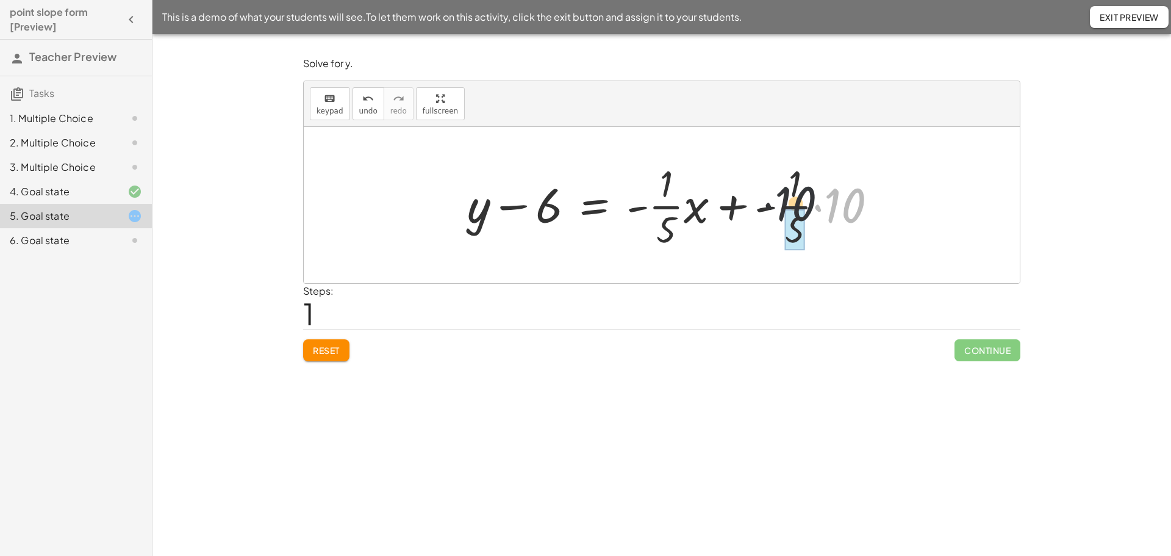
drag, startPoint x: 836, startPoint y: 208, endPoint x: 779, endPoint y: 206, distance: 57.4
click at [779, 206] on div at bounding box center [677, 205] width 432 height 94
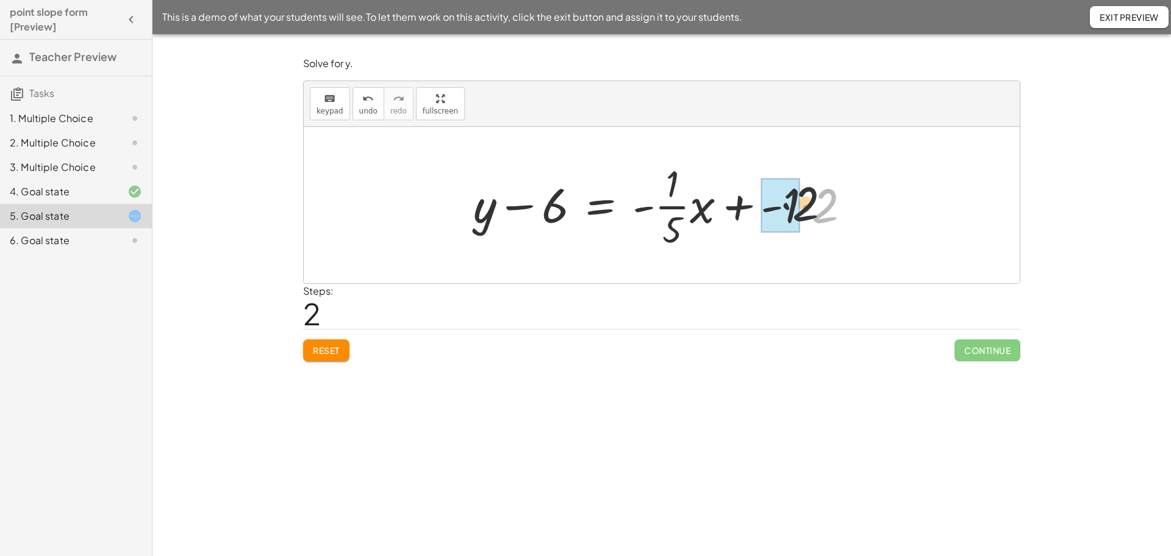
drag, startPoint x: 825, startPoint y: 217, endPoint x: 795, endPoint y: 215, distance: 29.9
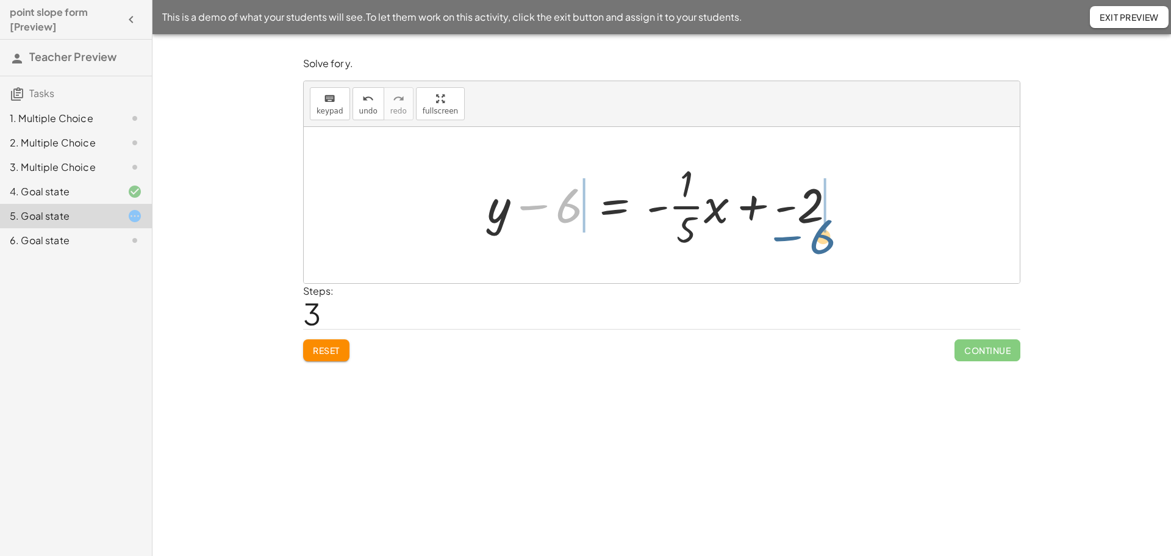
drag, startPoint x: 557, startPoint y: 215, endPoint x: 813, endPoint y: 223, distance: 255.7
click at [816, 229] on div at bounding box center [666, 205] width 370 height 94
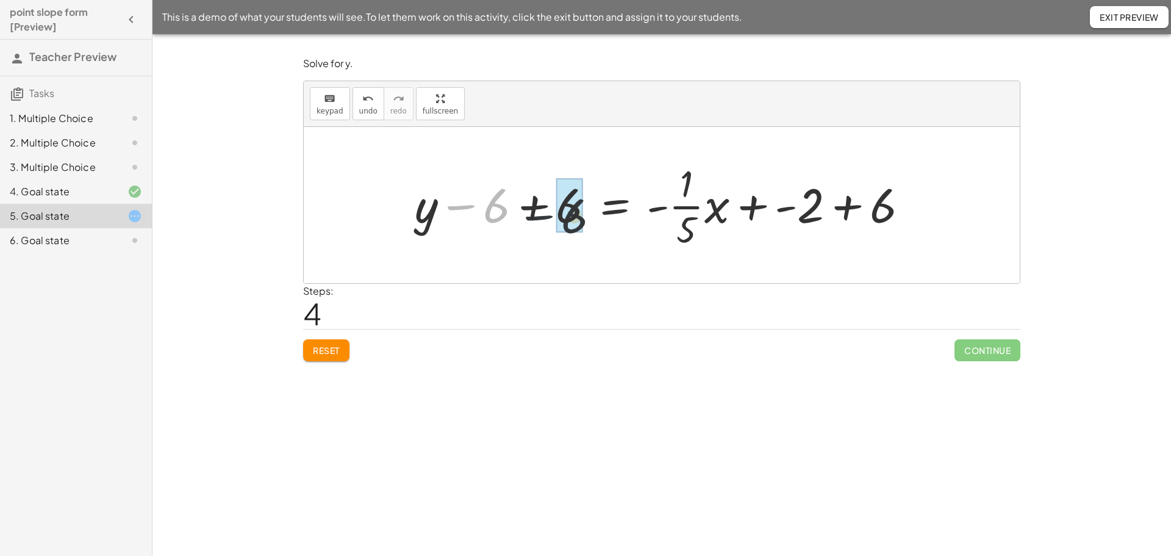
drag, startPoint x: 487, startPoint y: 206, endPoint x: 551, endPoint y: 216, distance: 64.8
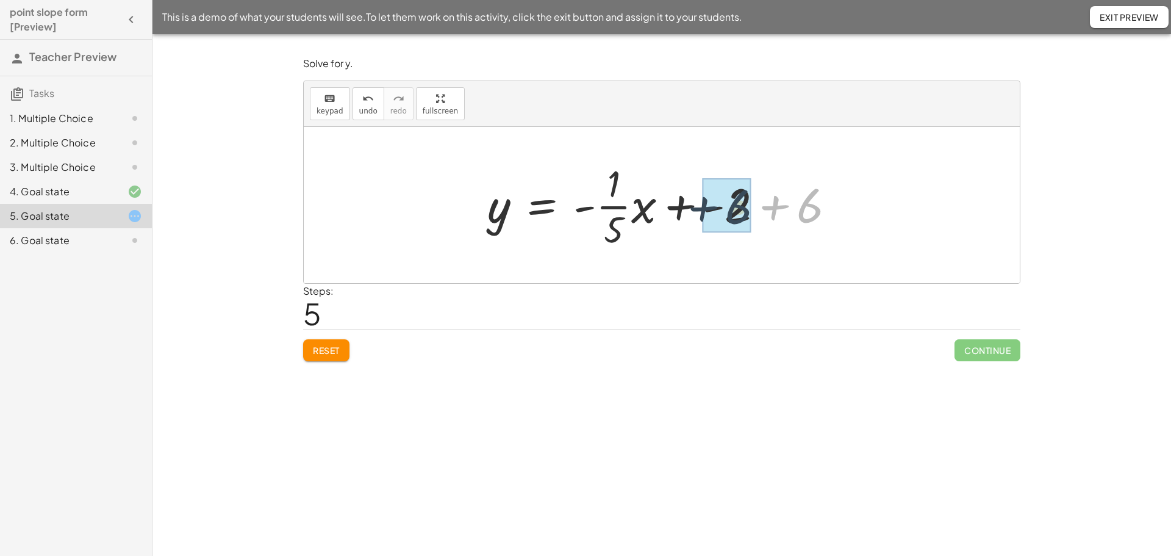
drag, startPoint x: 868, startPoint y: 203, endPoint x: 795, endPoint y: 204, distance: 72.6
click at [795, 204] on div at bounding box center [666, 205] width 370 height 94
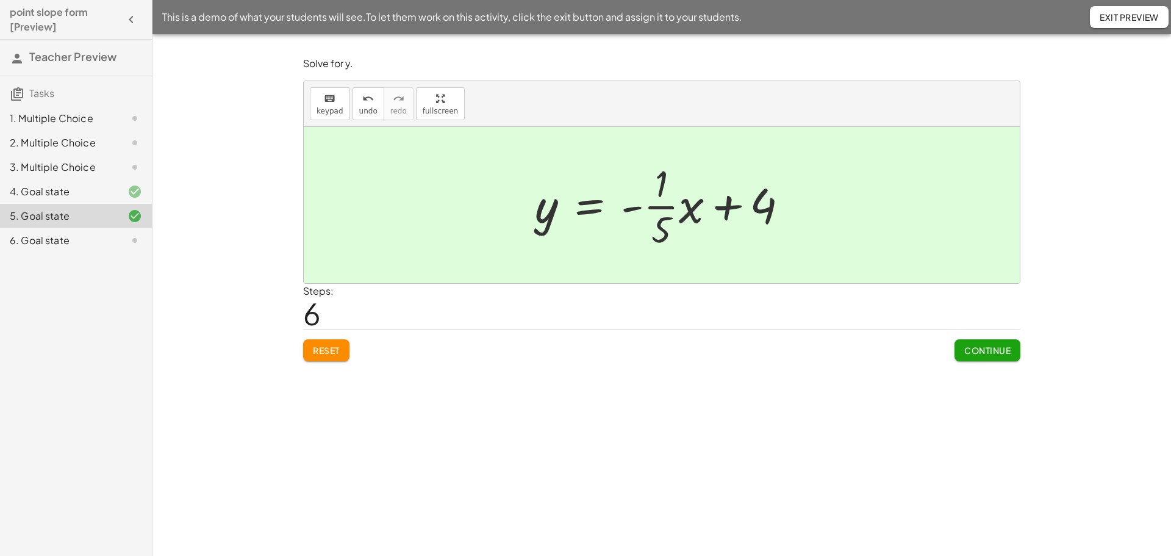
click at [66, 242] on div "6. Goal state" at bounding box center [59, 240] width 98 height 15
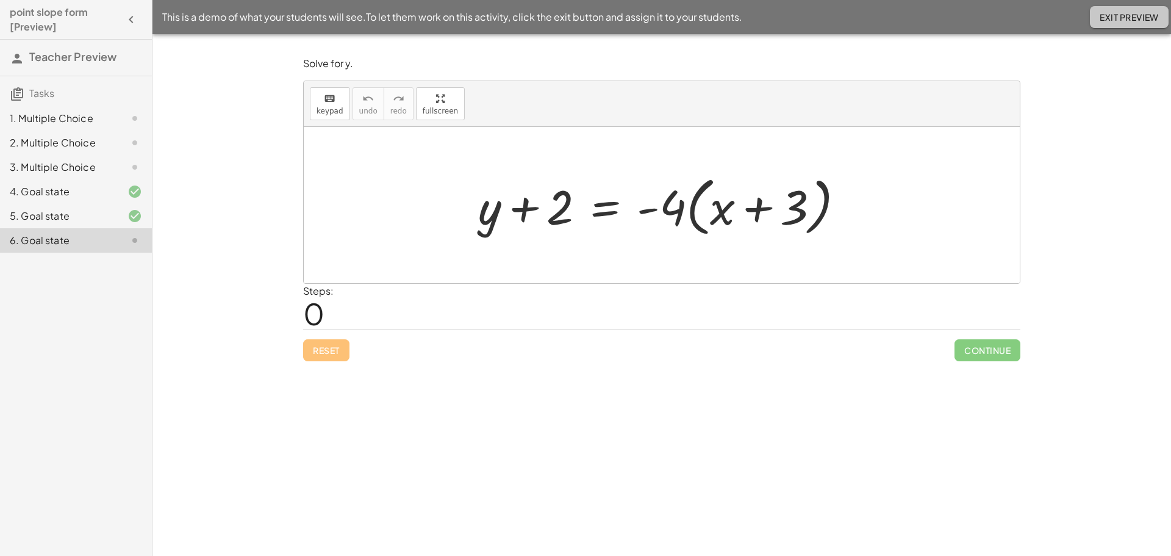
click at [1123, 24] on button "Exit Preview" at bounding box center [1129, 17] width 79 height 22
